Goal: Transaction & Acquisition: Book appointment/travel/reservation

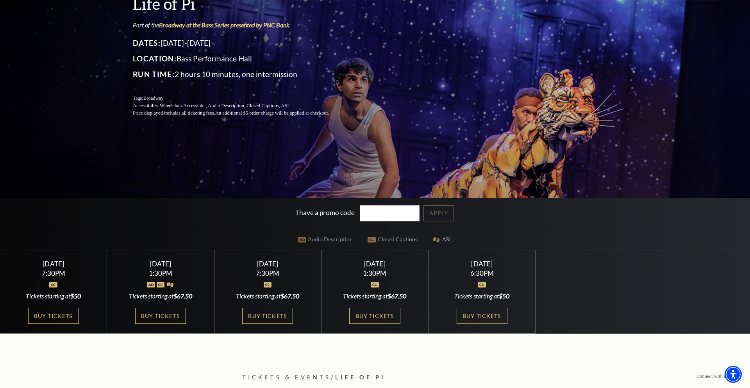
scroll to position [109, 0]
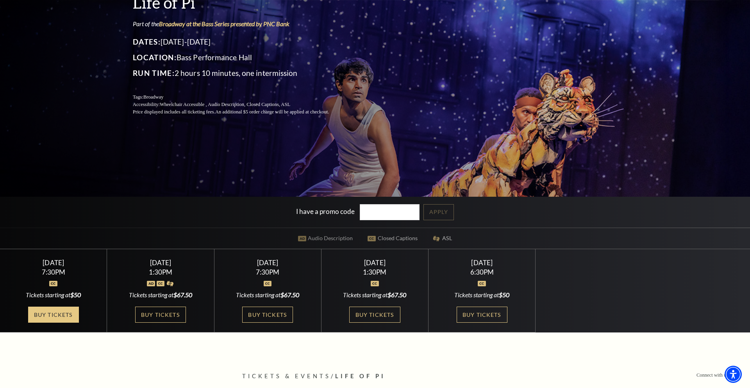
click at [48, 315] on link "Buy Tickets" at bounding box center [53, 314] width 51 height 16
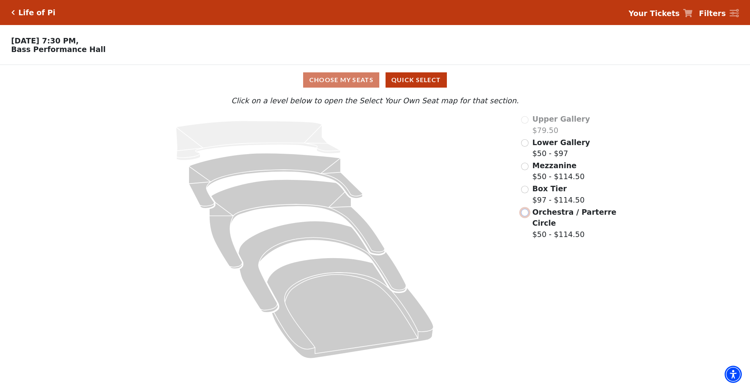
click at [526, 213] on input "Orchestra / Parterre Circle$50 - $114.50\a" at bounding box center [524, 212] width 7 height 7
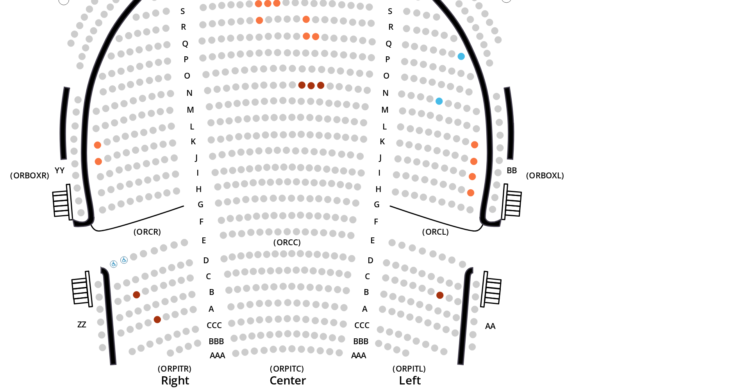
scroll to position [46, 0]
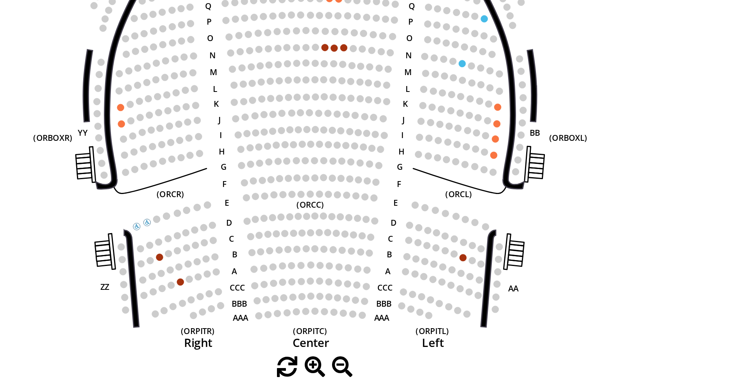
click at [281, 278] on circle at bounding box center [281, 279] width 4 height 4
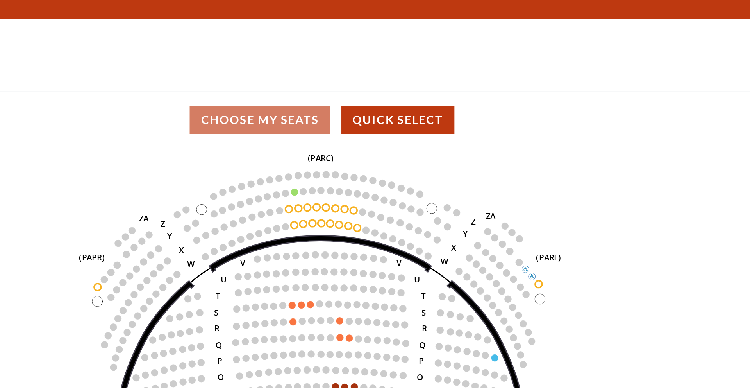
scroll to position [0, 0]
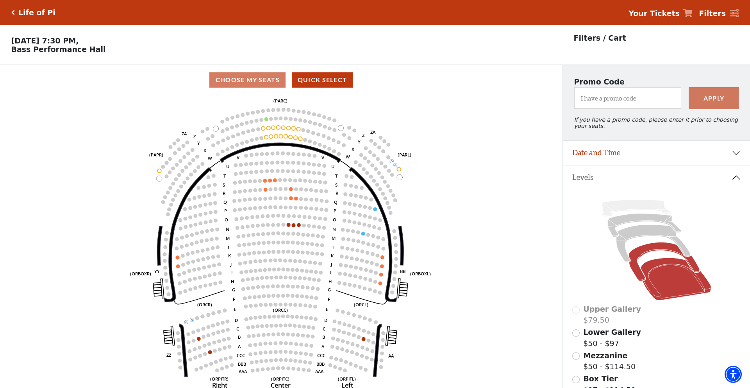
click at [648, 250] on icon at bounding box center [664, 261] width 71 height 39
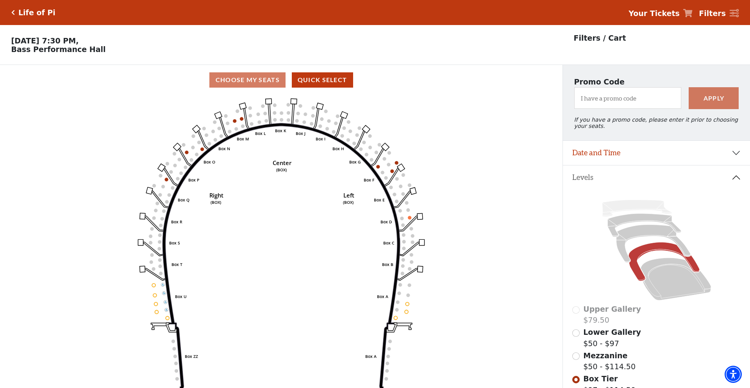
click at [13, 11] on icon "Click here to go back to filters" at bounding box center [13, 12] width 4 height 5
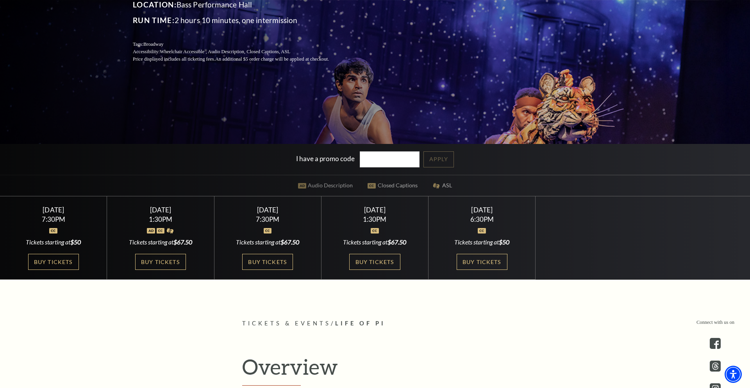
scroll to position [164, 0]
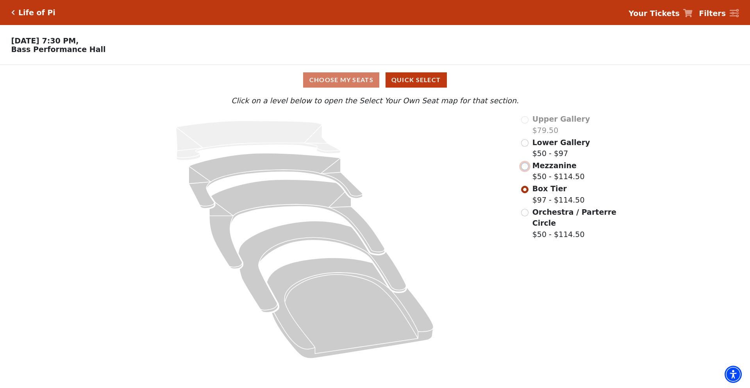
click at [526, 167] on input "Mezzanine$50 - $114.50\a" at bounding box center [524, 166] width 7 height 7
